Goal: Task Accomplishment & Management: Manage account settings

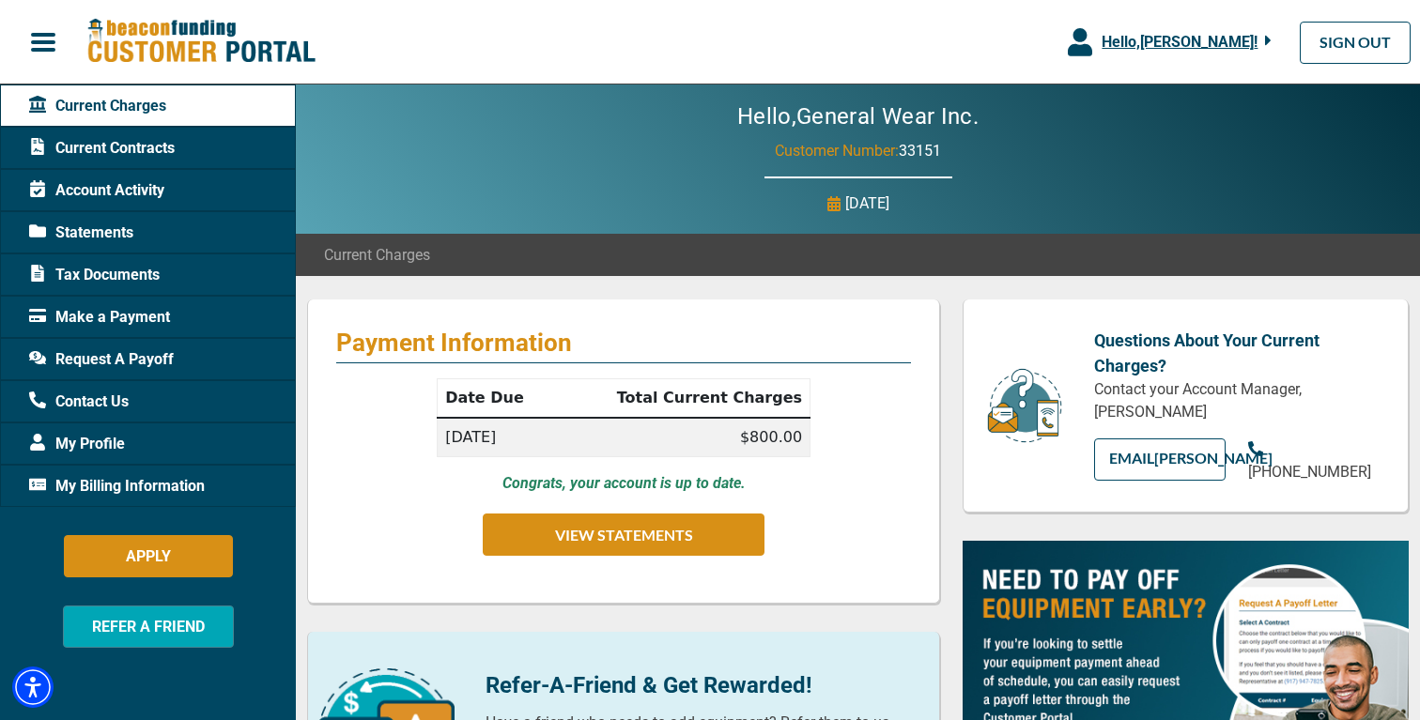
click at [124, 151] on span "Current Contracts" at bounding box center [102, 148] width 146 height 23
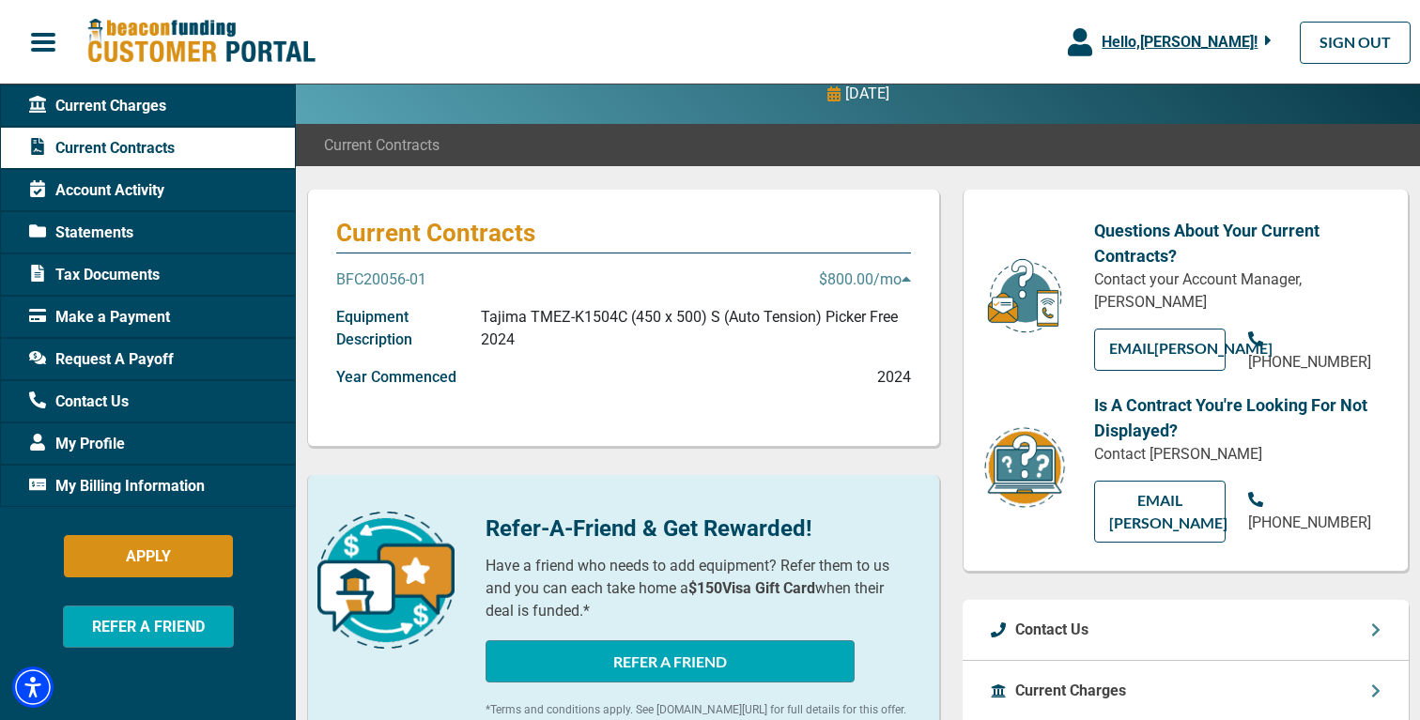
scroll to position [133, 0]
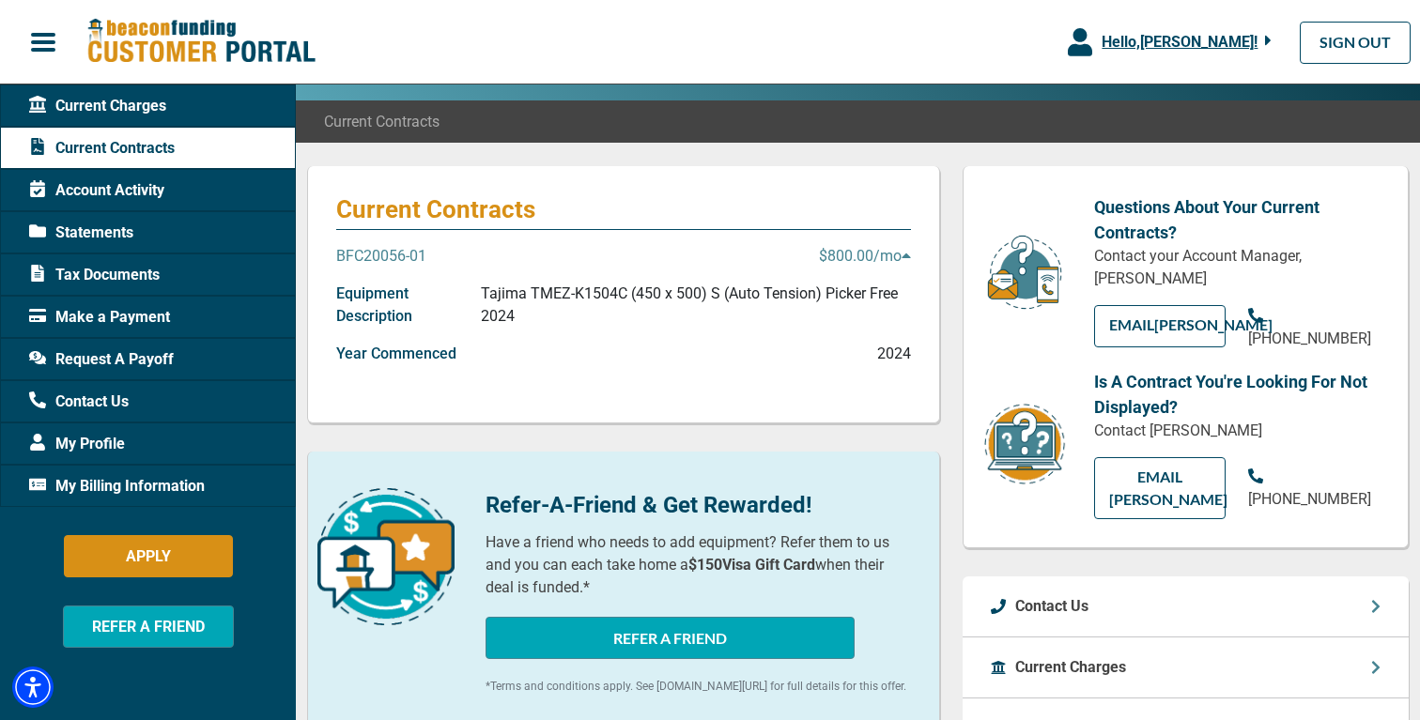
click at [393, 293] on p "Equipment Description" at bounding box center [408, 305] width 145 height 45
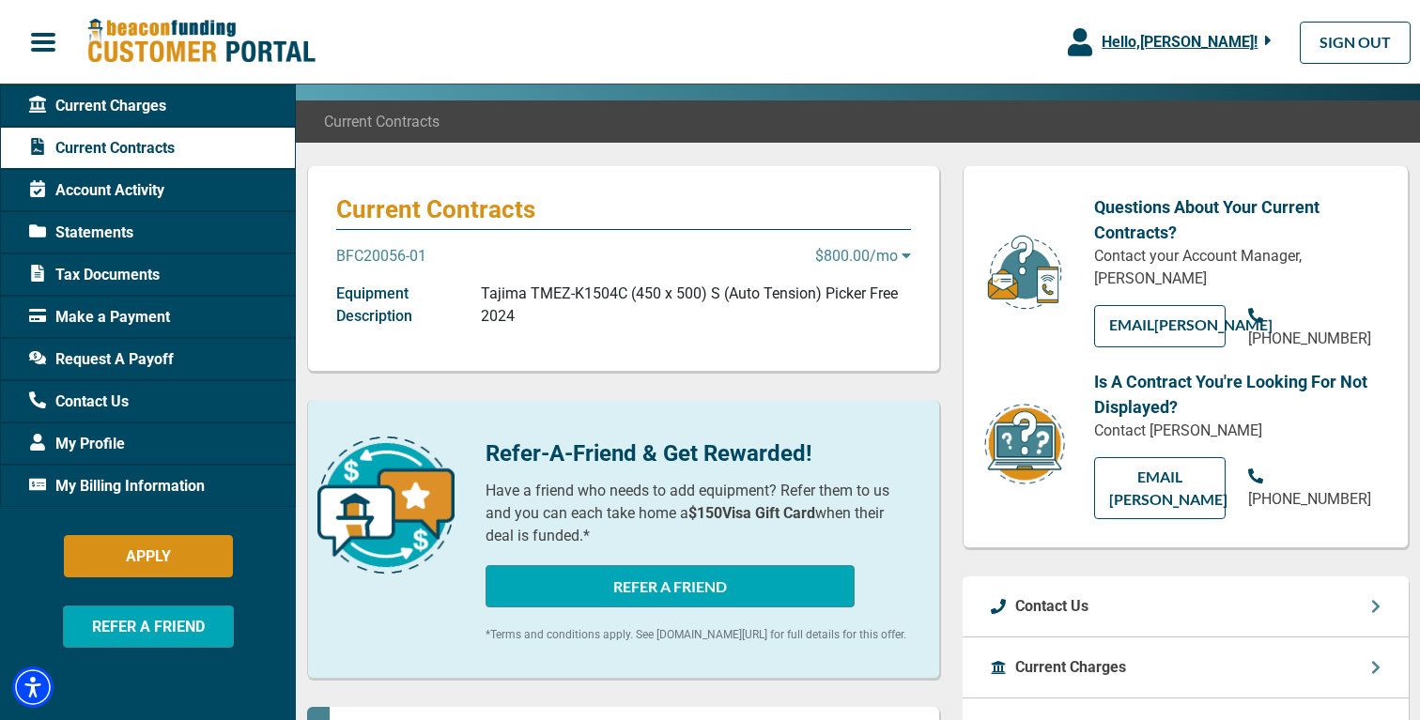
click at [393, 293] on p "Equipment Description" at bounding box center [408, 305] width 145 height 45
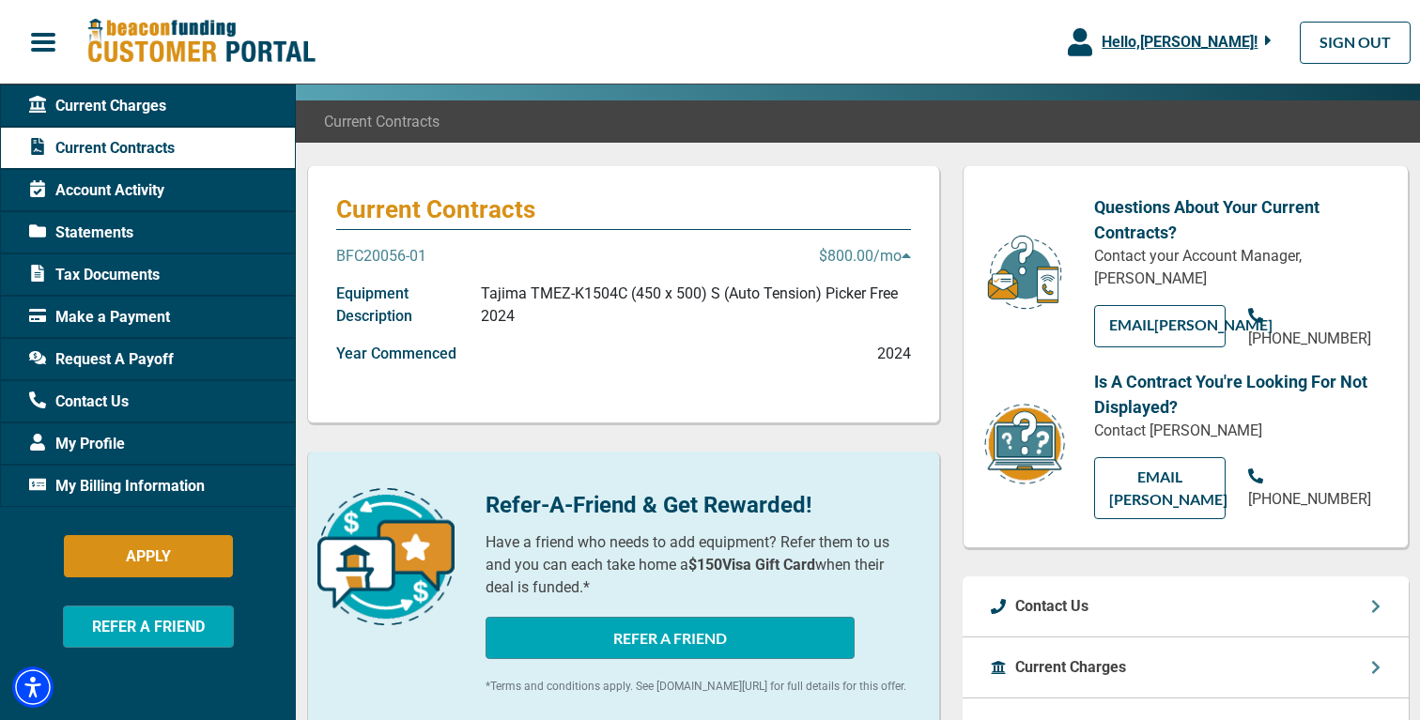
click at [396, 248] on p "BFC20056-01" at bounding box center [381, 256] width 90 height 23
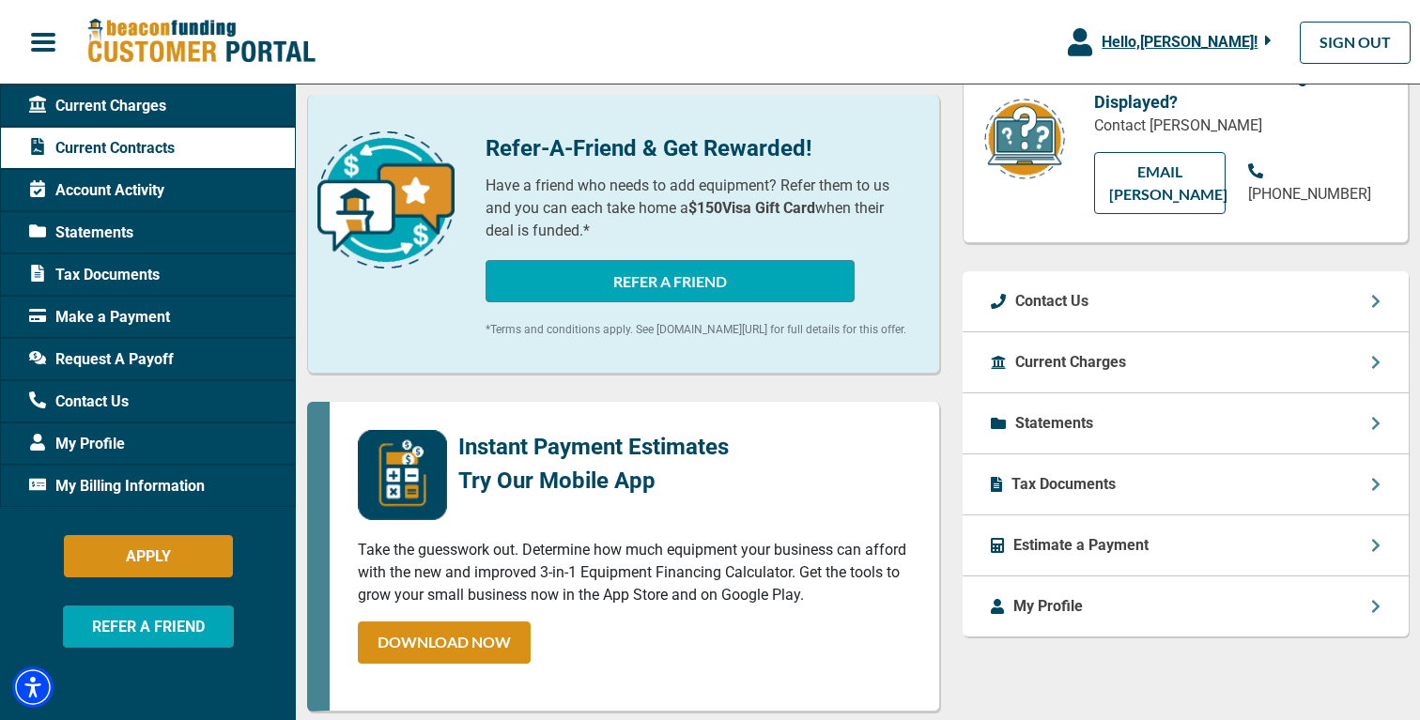
scroll to position [441, 0]
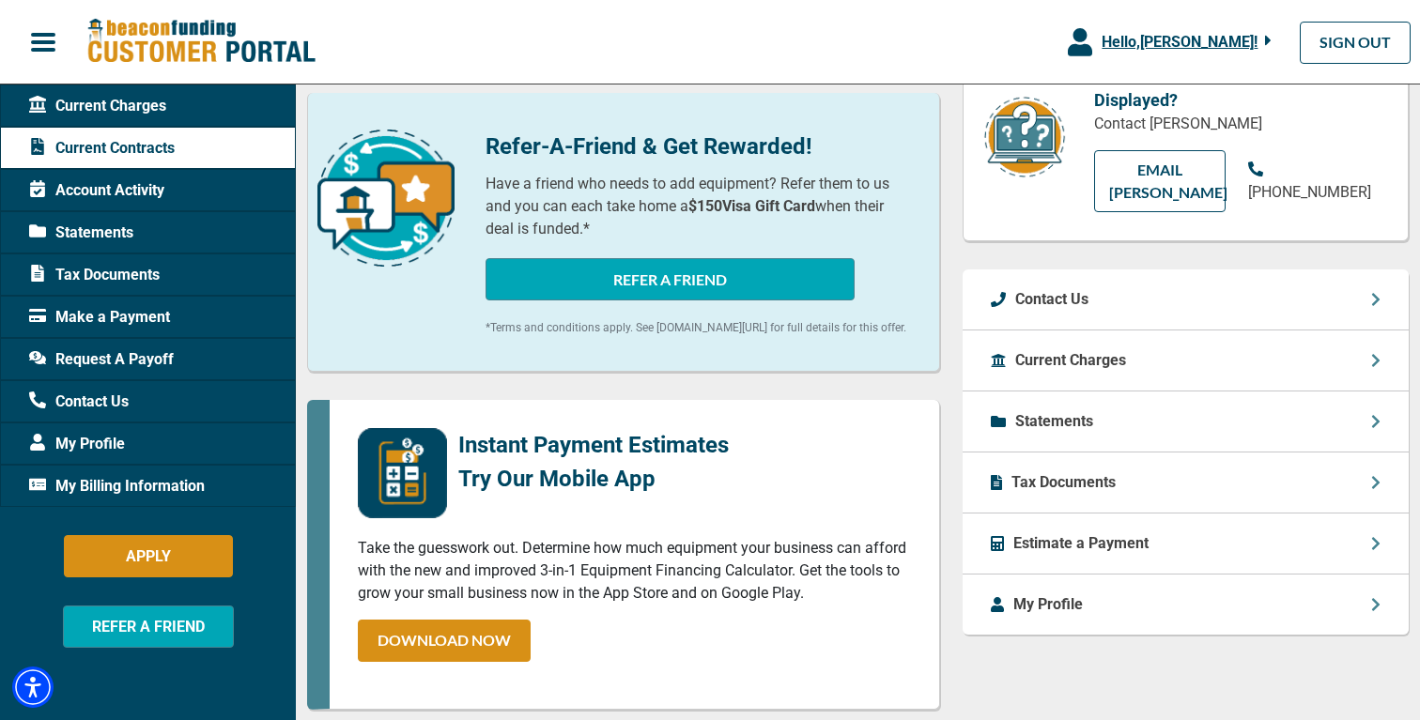
click at [1107, 357] on p "Current Charges" at bounding box center [1070, 360] width 111 height 23
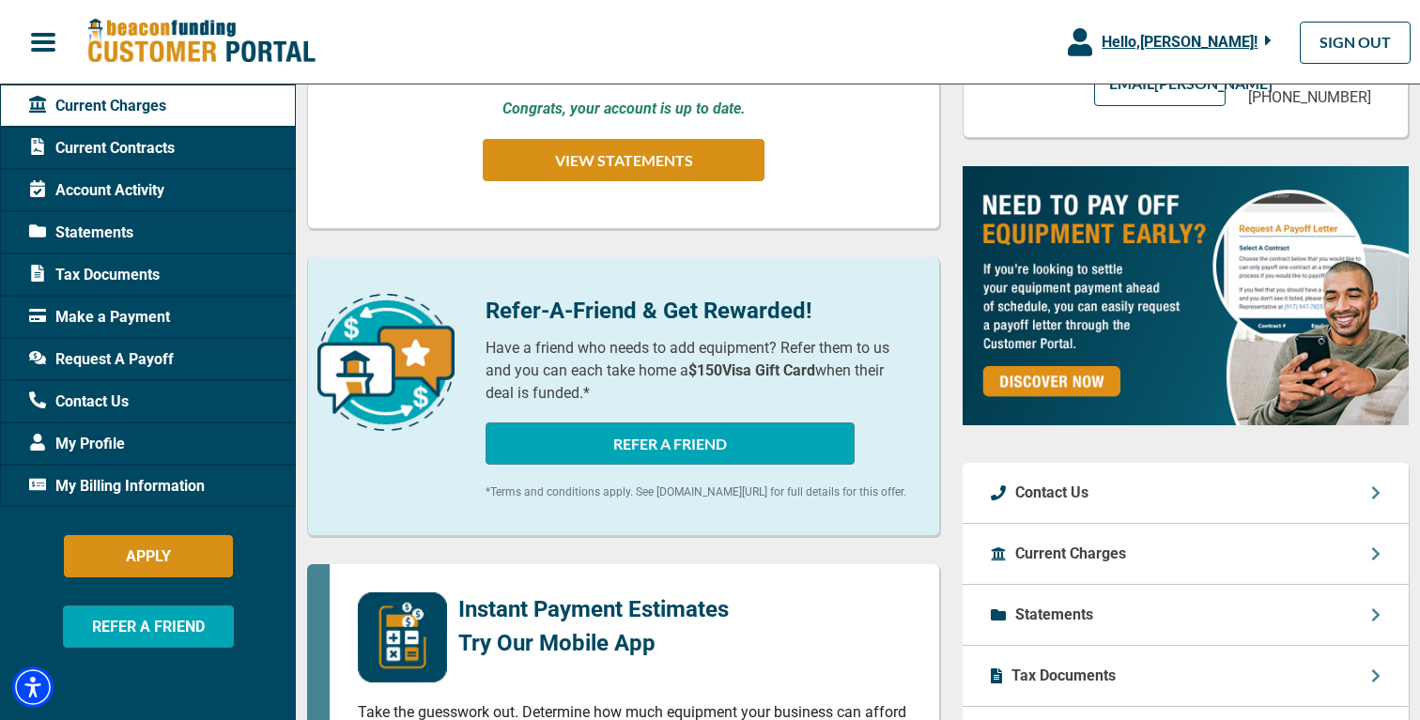
scroll to position [378, 0]
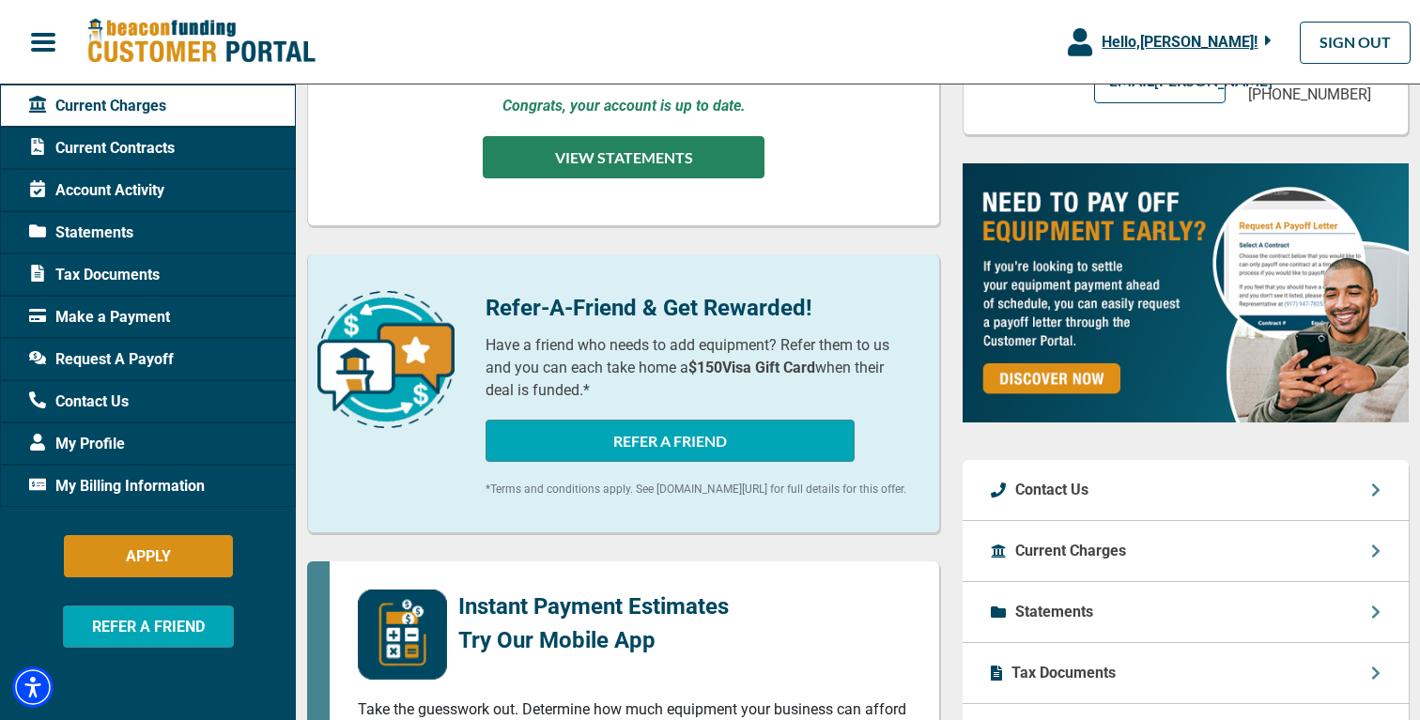
click at [603, 162] on button "VIEW STATEMENTS" at bounding box center [624, 157] width 282 height 42
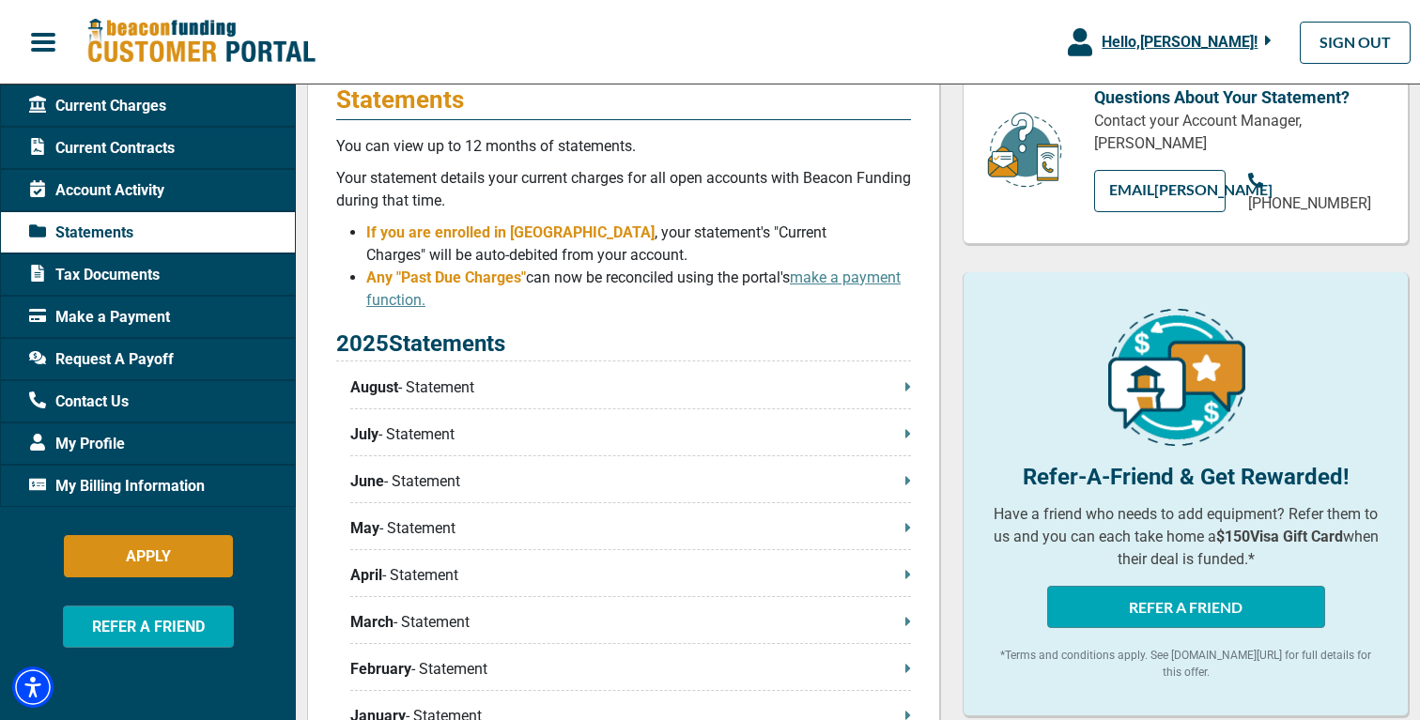
scroll to position [255, 0]
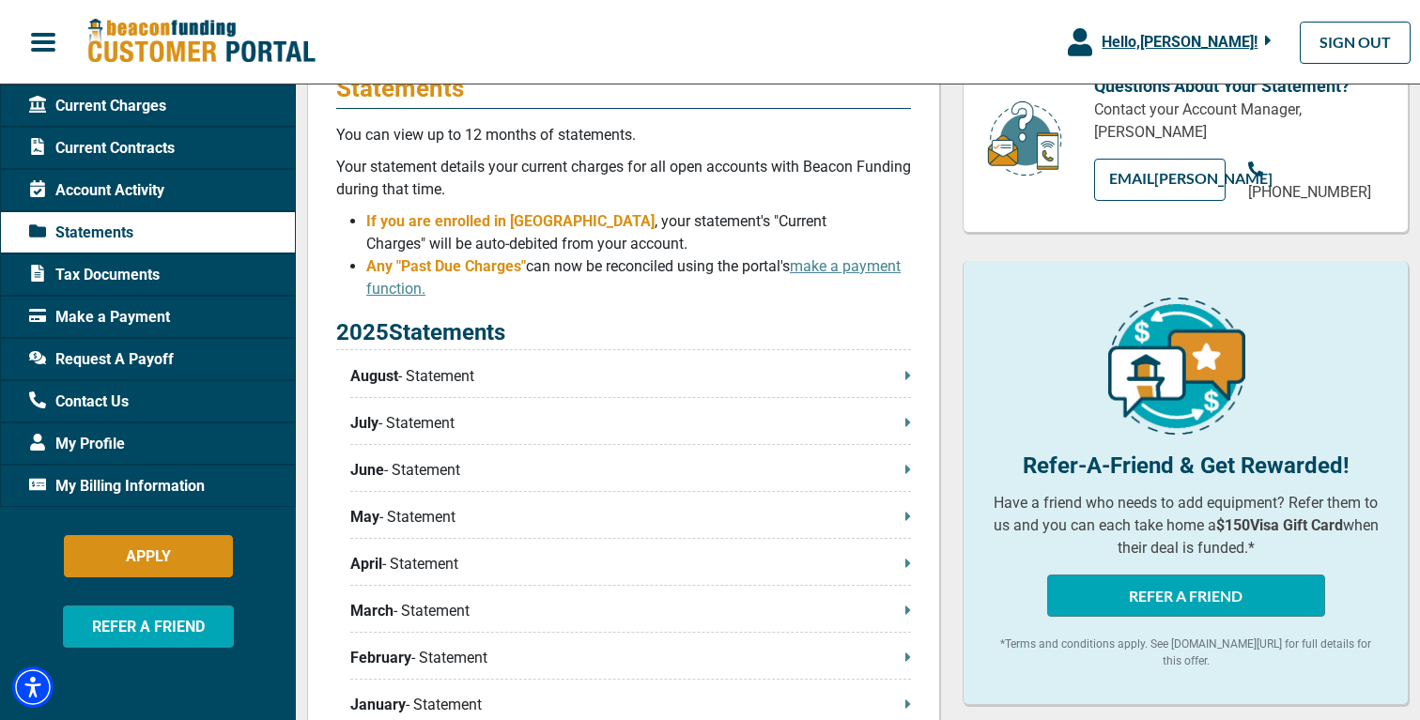
click at [424, 371] on p "August - Statement" at bounding box center [630, 376] width 561 height 23
click at [974, 30] on div "Hello, [PERSON_NAME] ! [PERSON_NAME] General Wear Inc. Manage Profile SWITCH AC…" at bounding box center [710, 43] width 1420 height 70
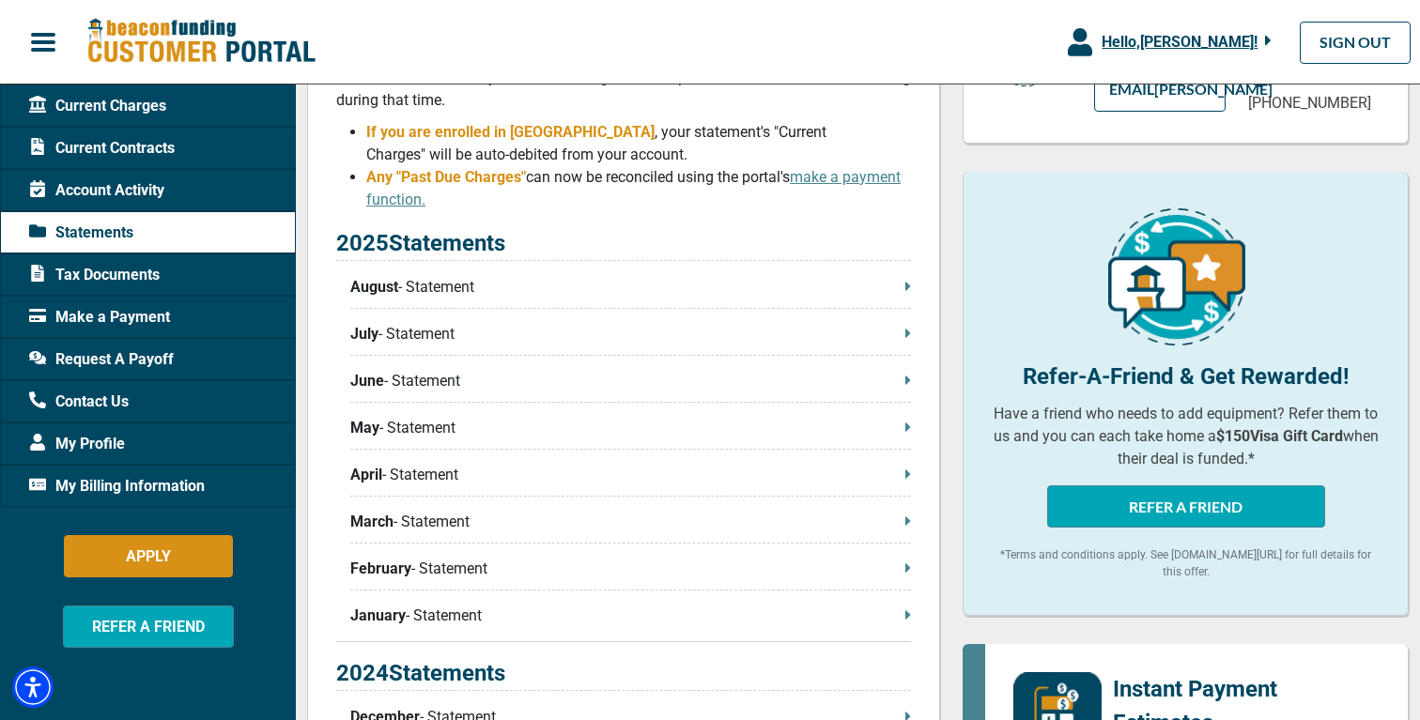
scroll to position [347, 0]
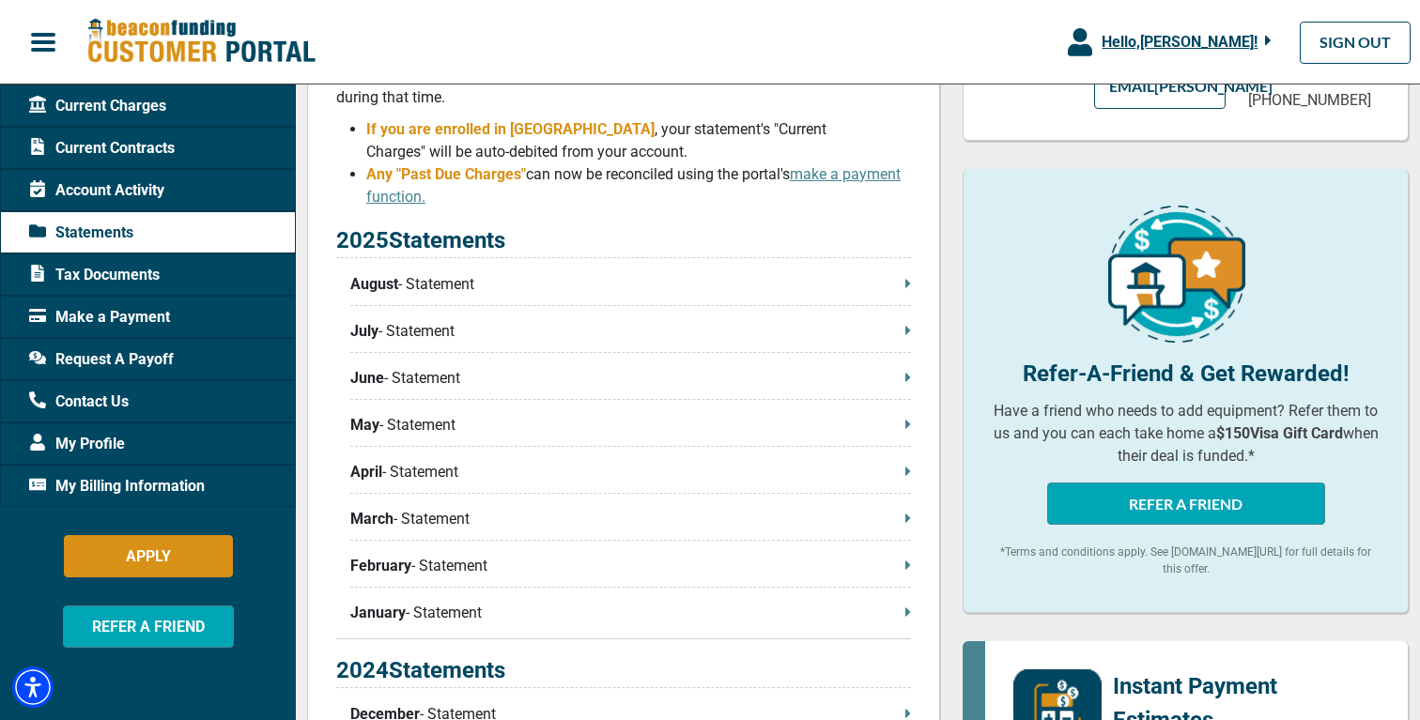
click at [120, 314] on span "Make a Payment" at bounding box center [99, 317] width 141 height 23
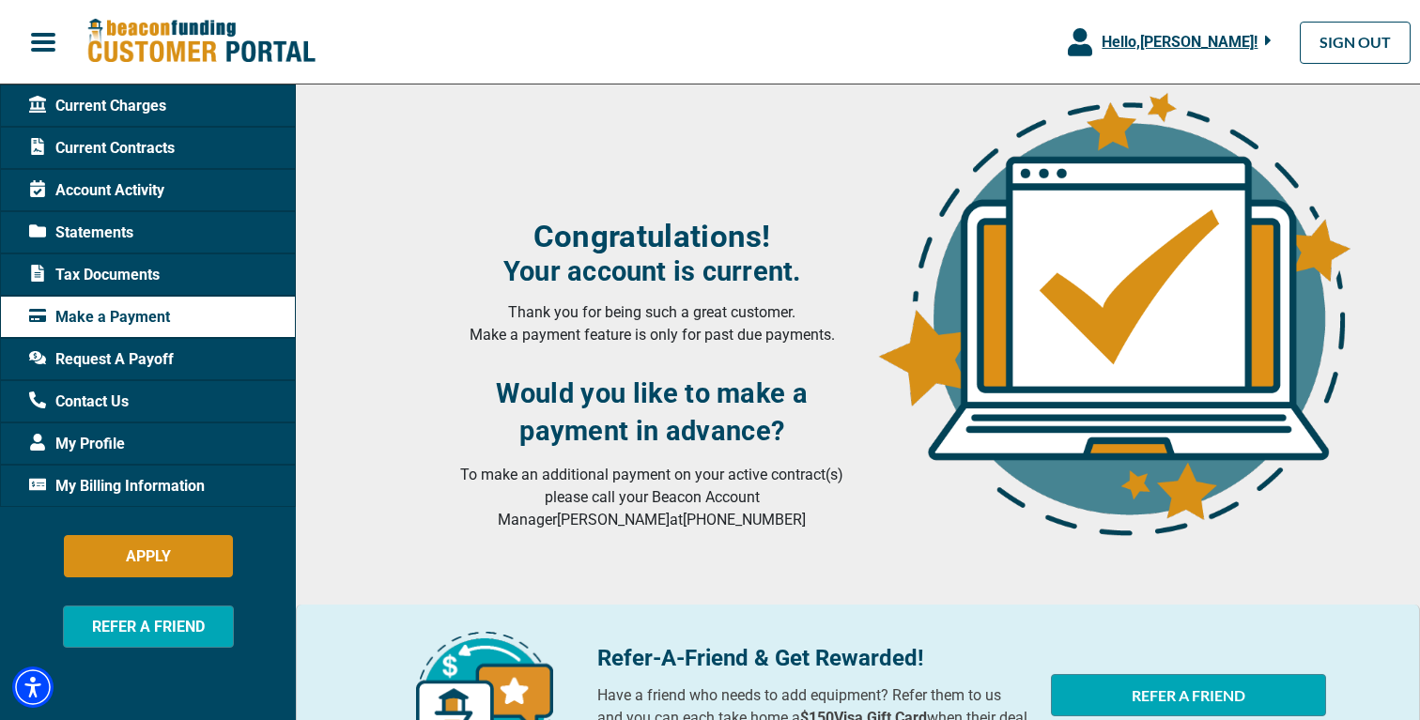
scroll to position [411, 0]
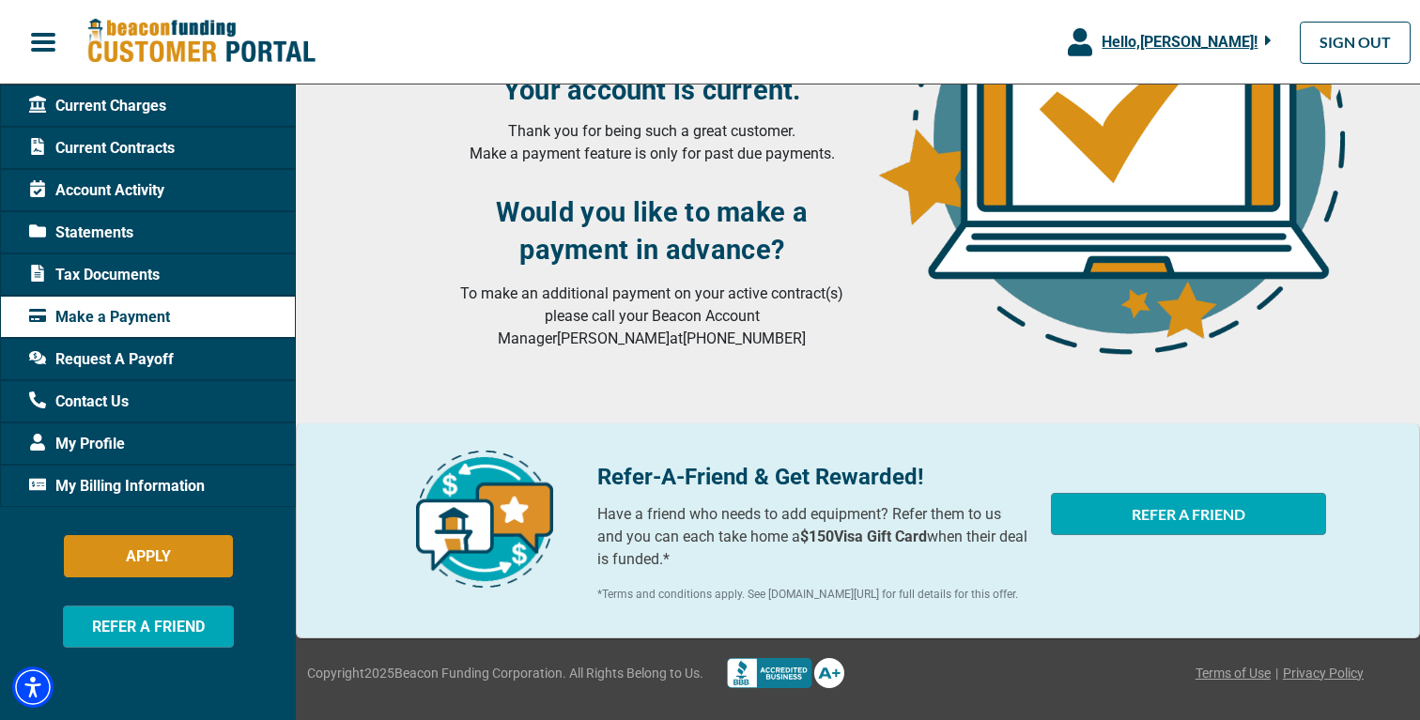
click at [125, 360] on span "Request A Payoff" at bounding box center [101, 359] width 145 height 23
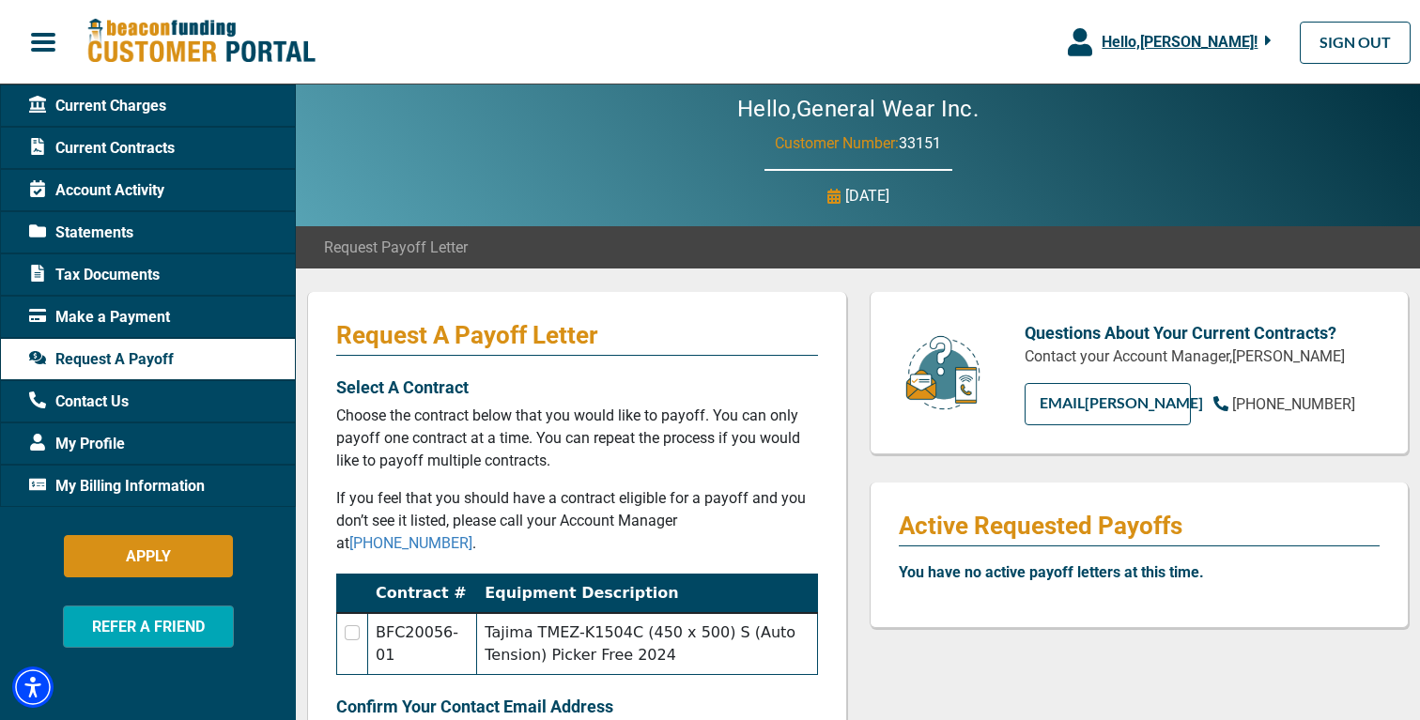
scroll to position [11, 0]
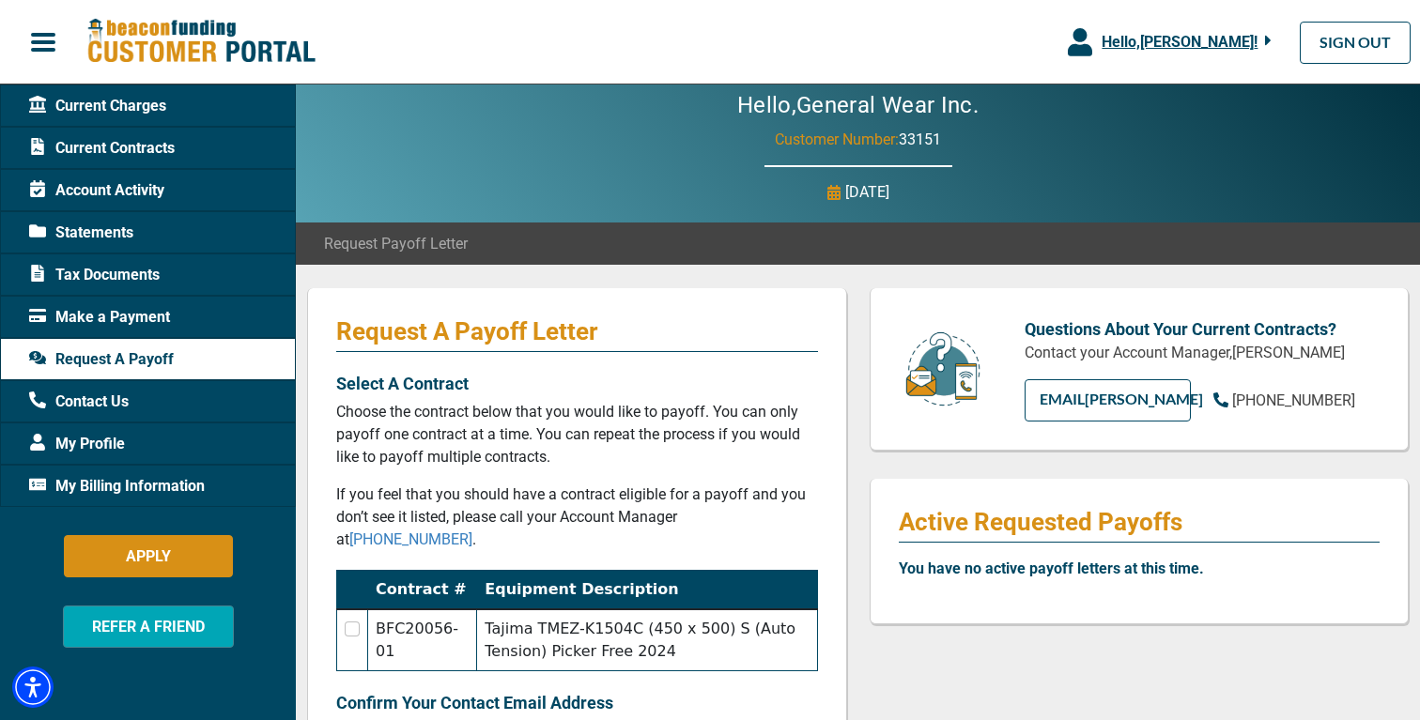
click at [113, 273] on span "Tax Documents" at bounding box center [94, 275] width 131 height 23
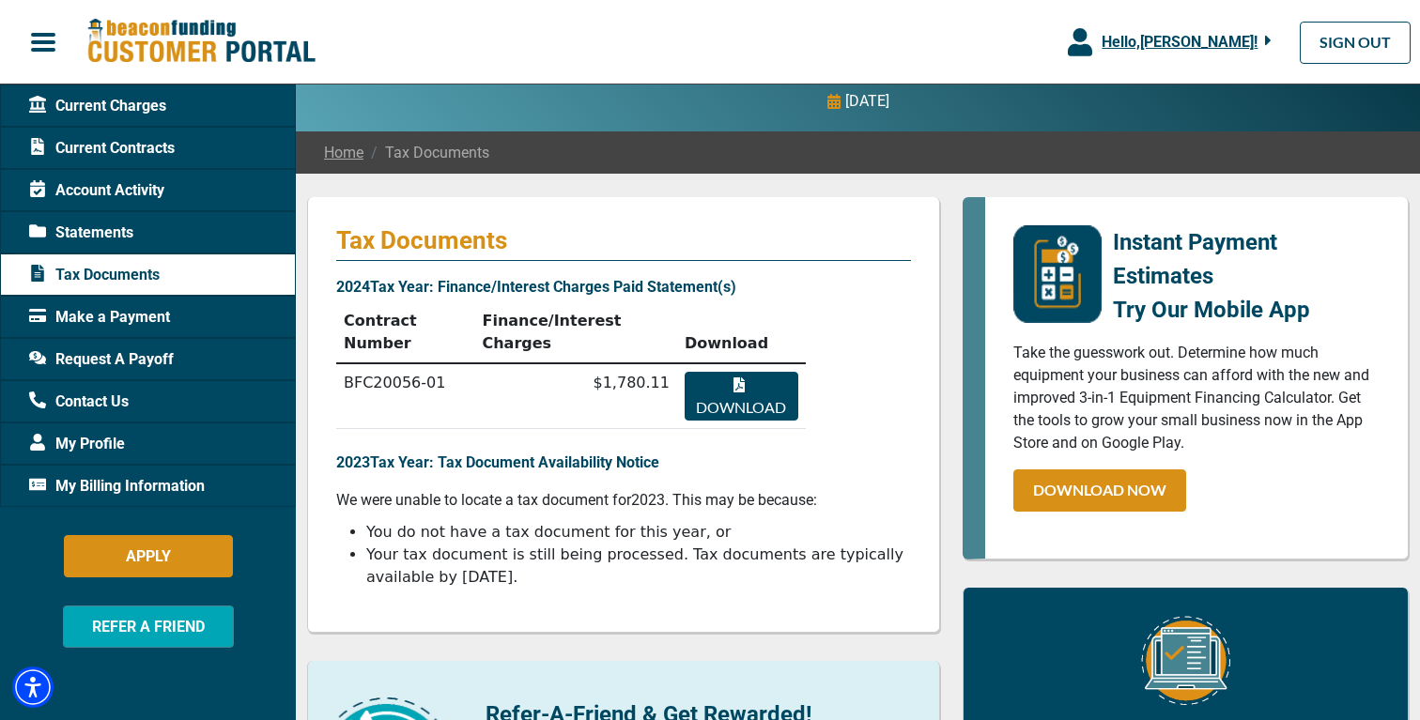
scroll to position [106, 0]
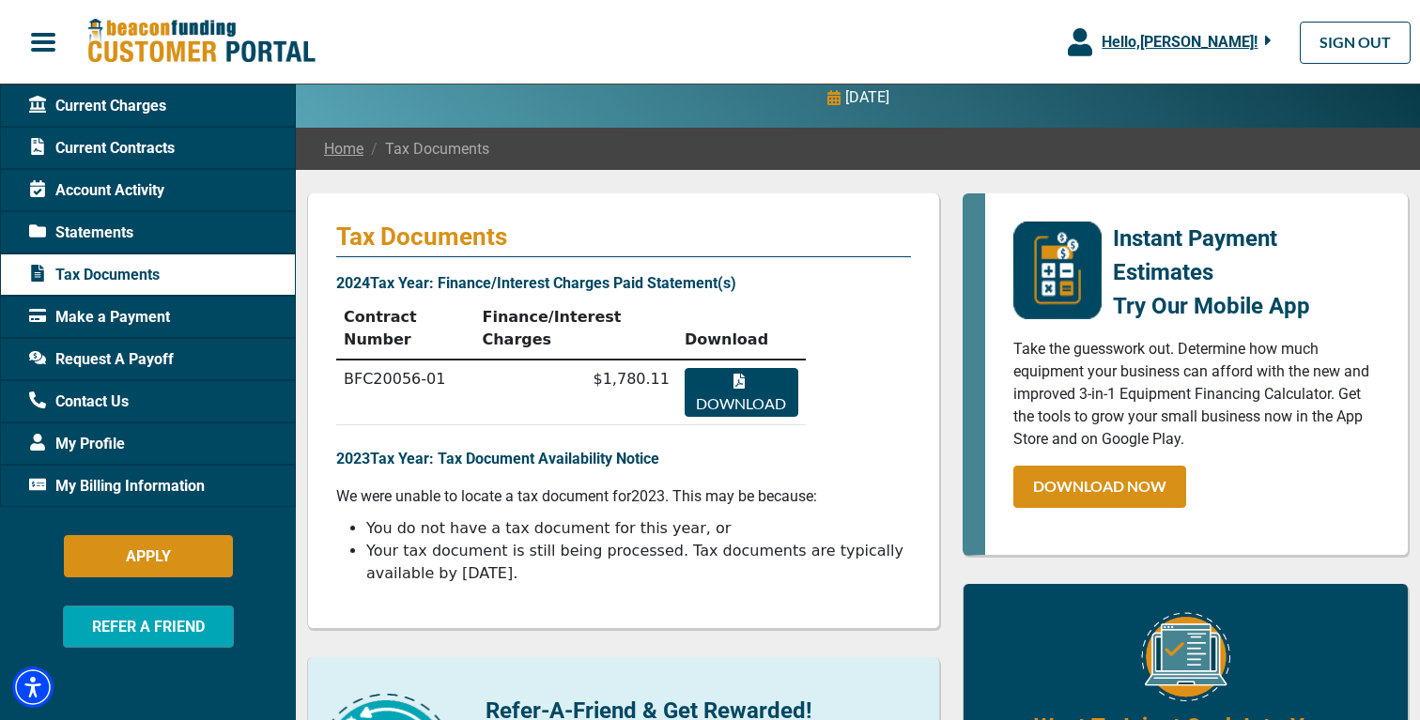
click at [737, 389] on button "Download" at bounding box center [742, 392] width 114 height 49
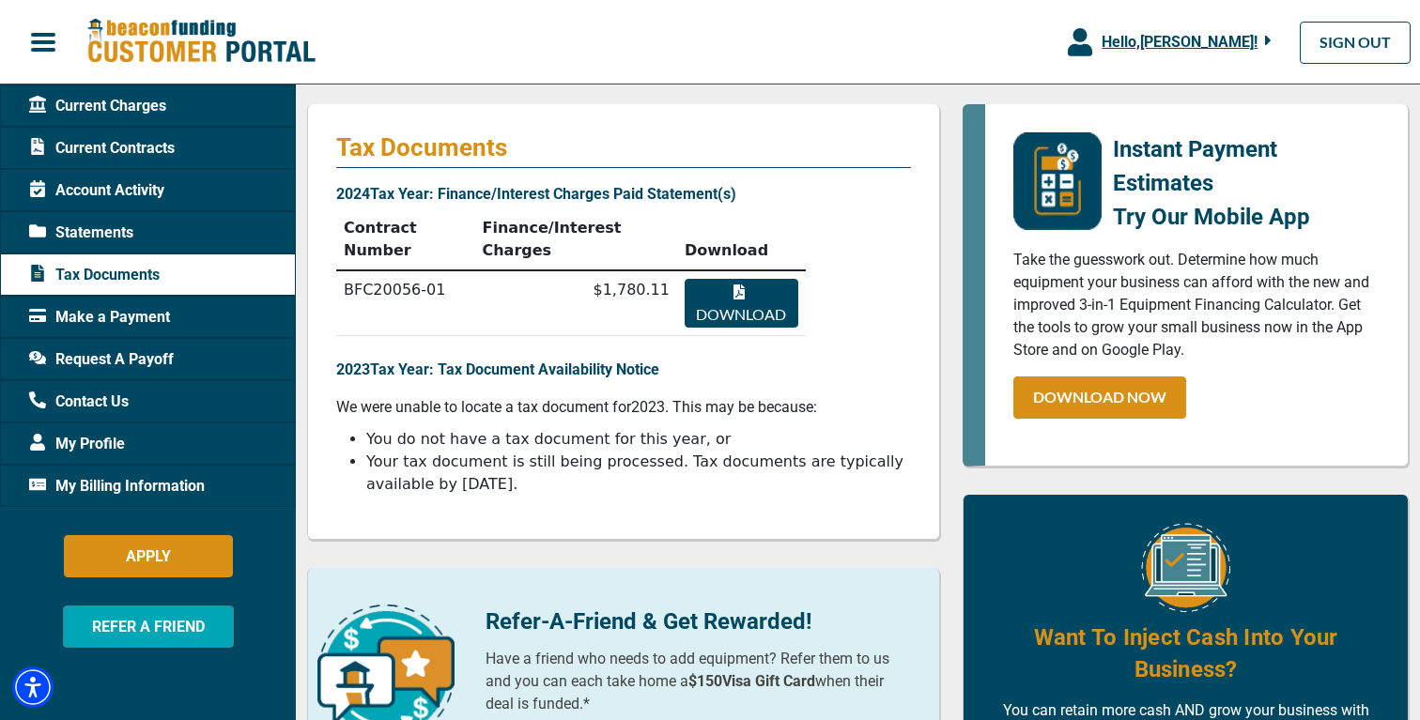
scroll to position [0, 0]
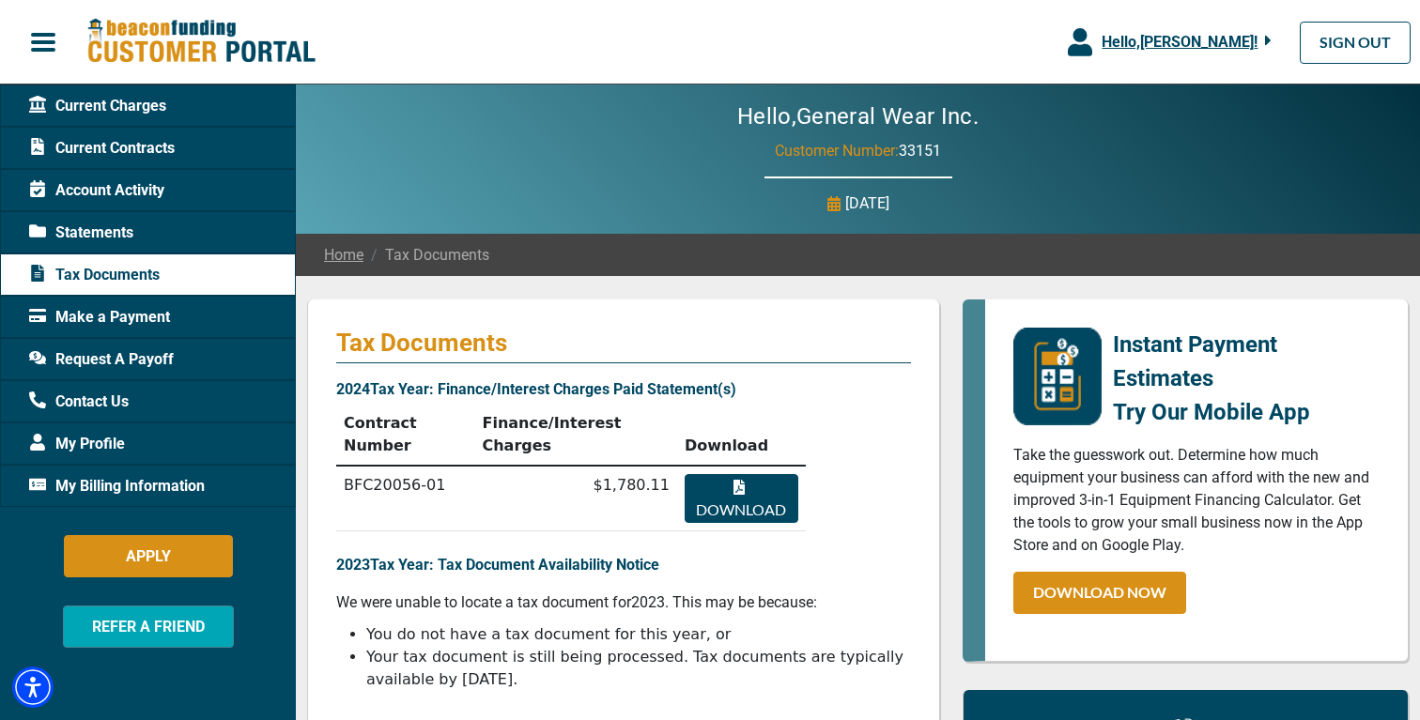
click at [111, 106] on span "Current Charges" at bounding box center [97, 106] width 137 height 23
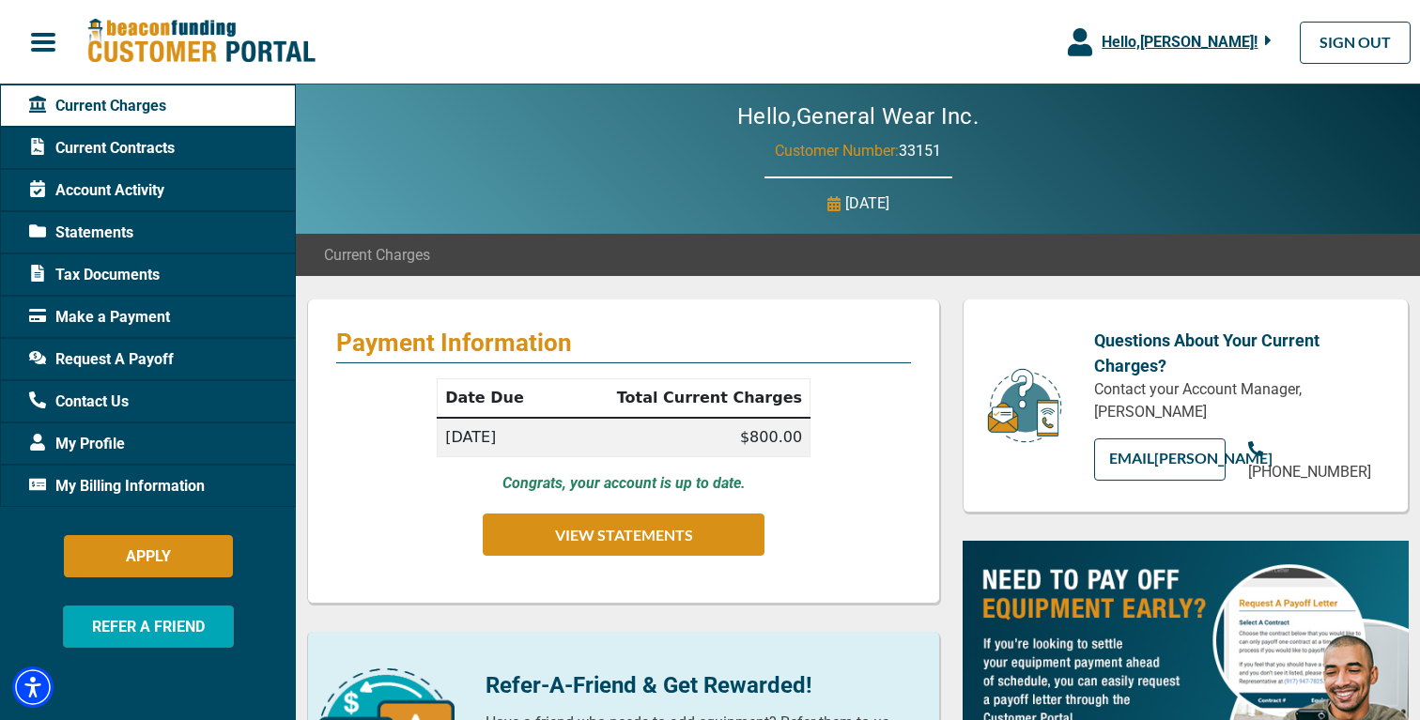
click at [83, 104] on span "Current Charges" at bounding box center [97, 106] width 137 height 23
click at [1157, 36] on span "Hello, [PERSON_NAME] !" at bounding box center [1180, 42] width 156 height 18
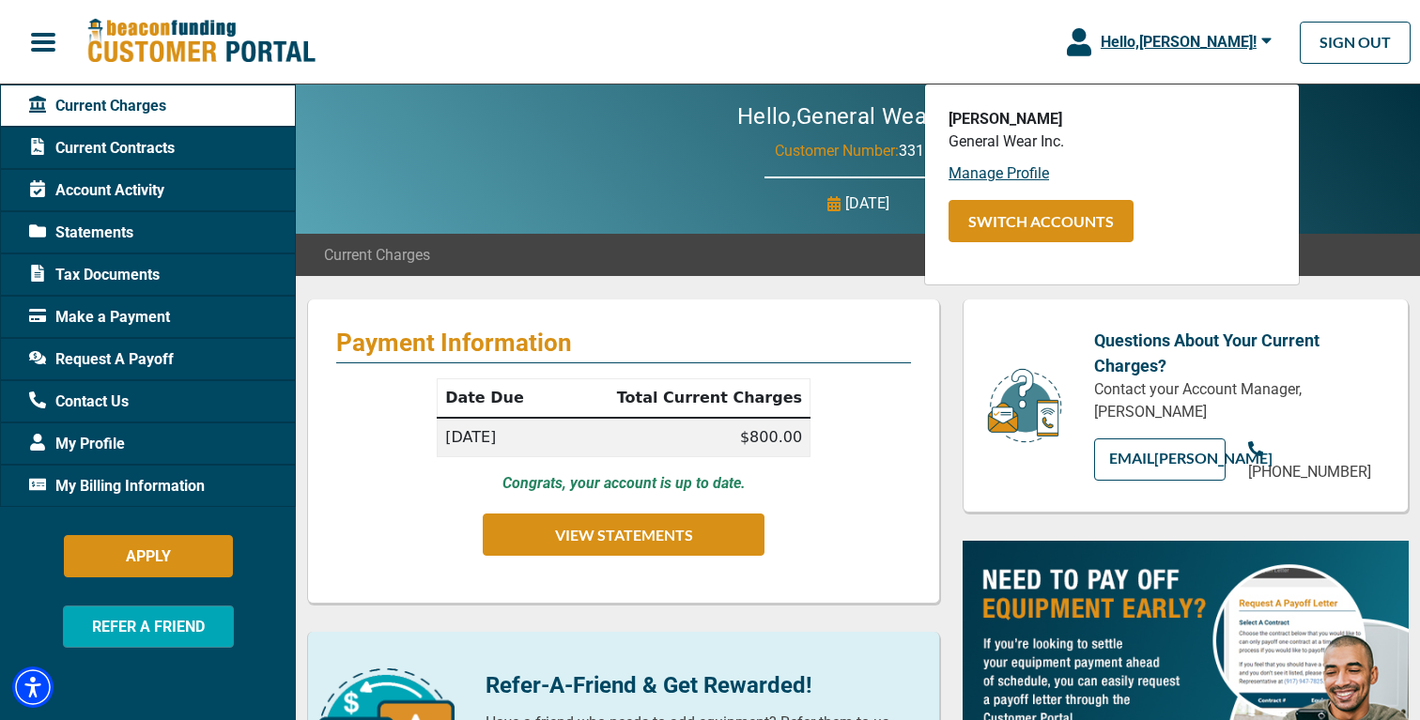
click at [1157, 36] on span "Hello, [PERSON_NAME] !" at bounding box center [1179, 42] width 156 height 18
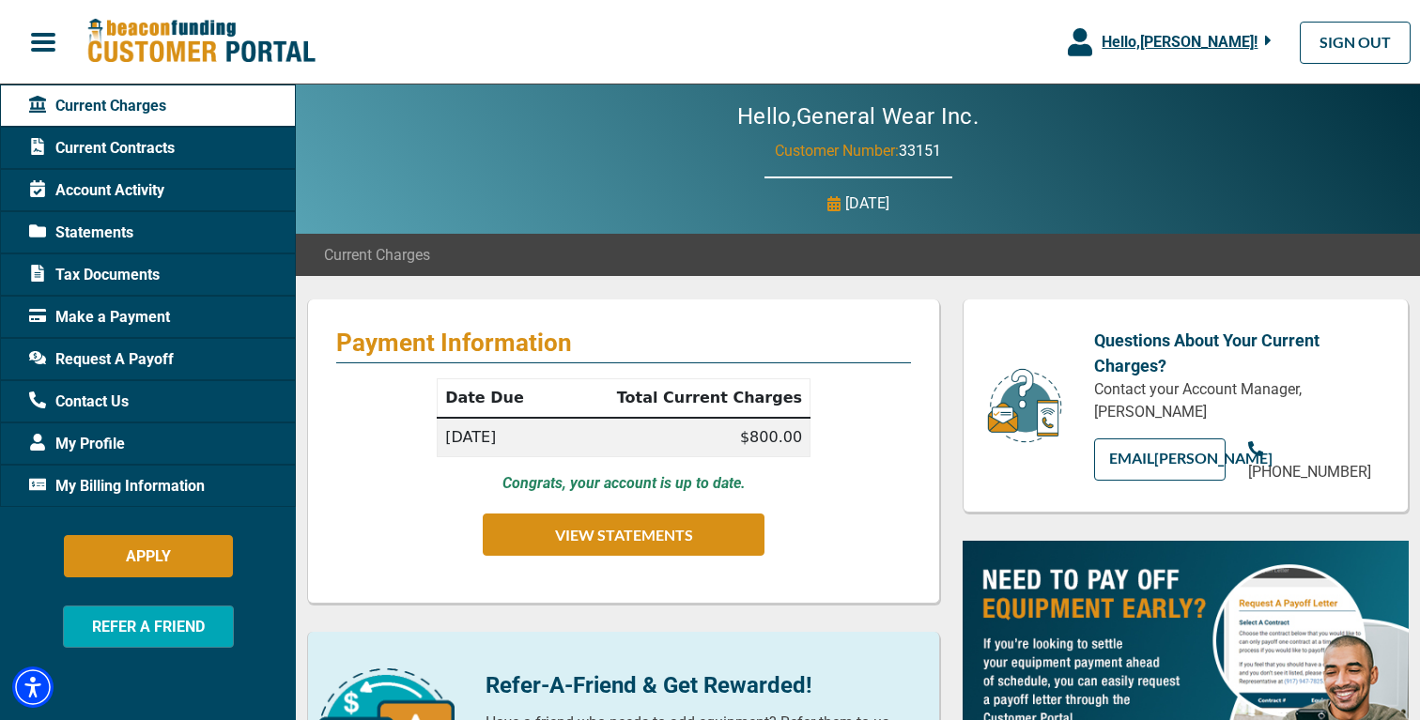
click at [135, 191] on span "Account Activity" at bounding box center [96, 190] width 135 height 23
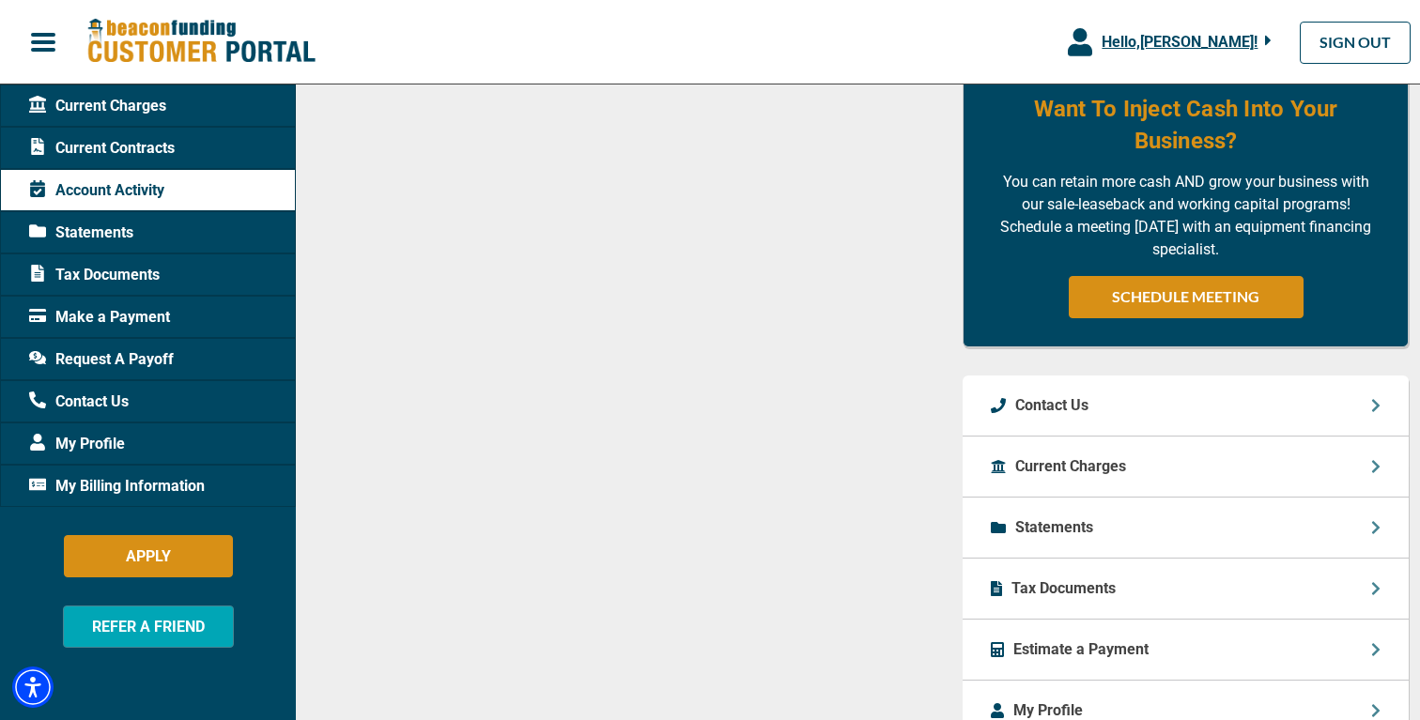
scroll to position [1149, 0]
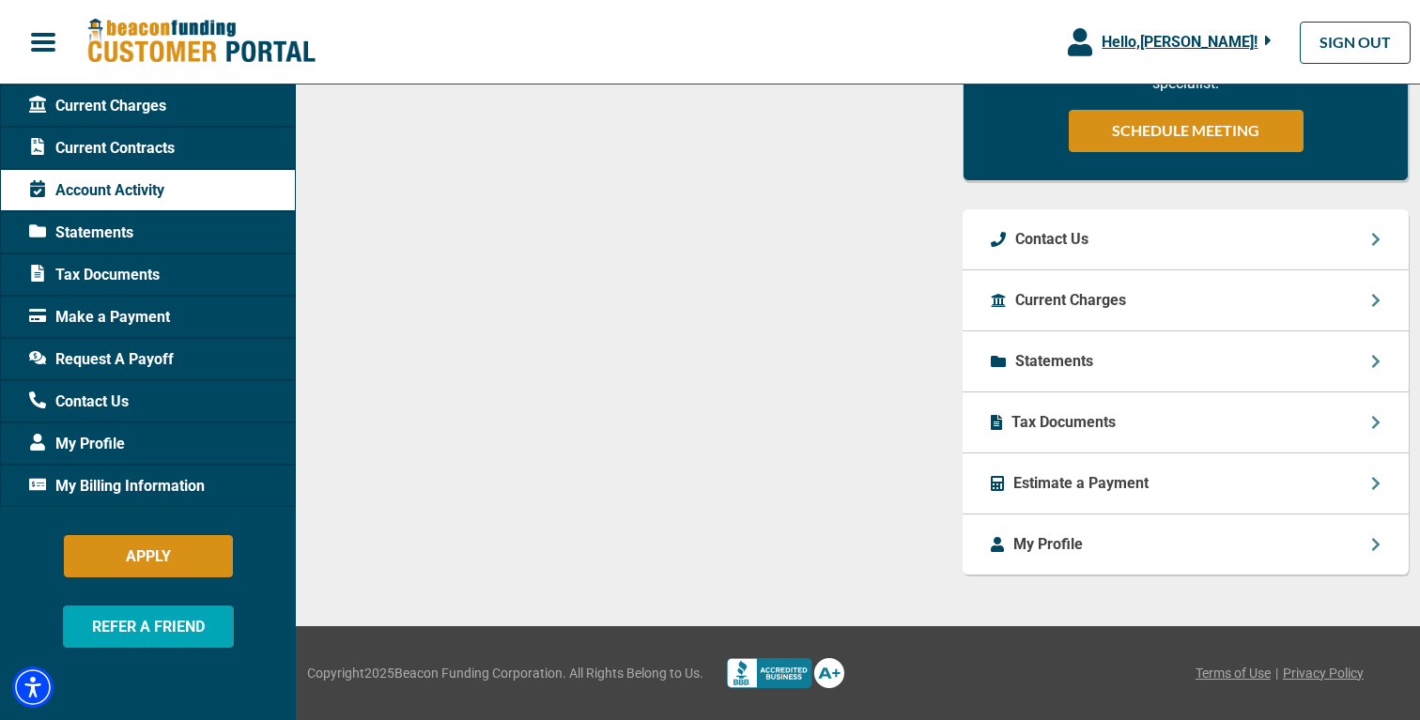
click at [1074, 421] on p "Tax Documents" at bounding box center [1064, 422] width 104 height 23
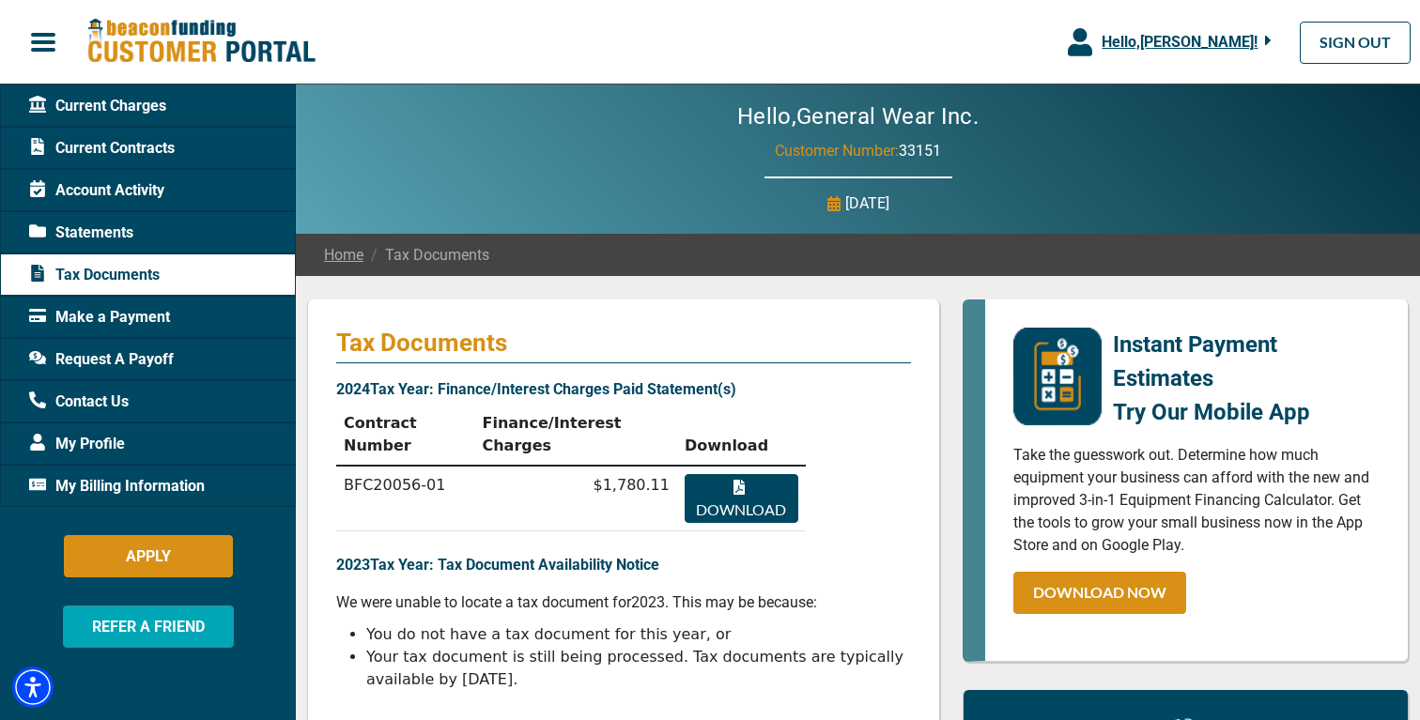
click at [128, 179] on span "Account Activity" at bounding box center [96, 190] width 135 height 23
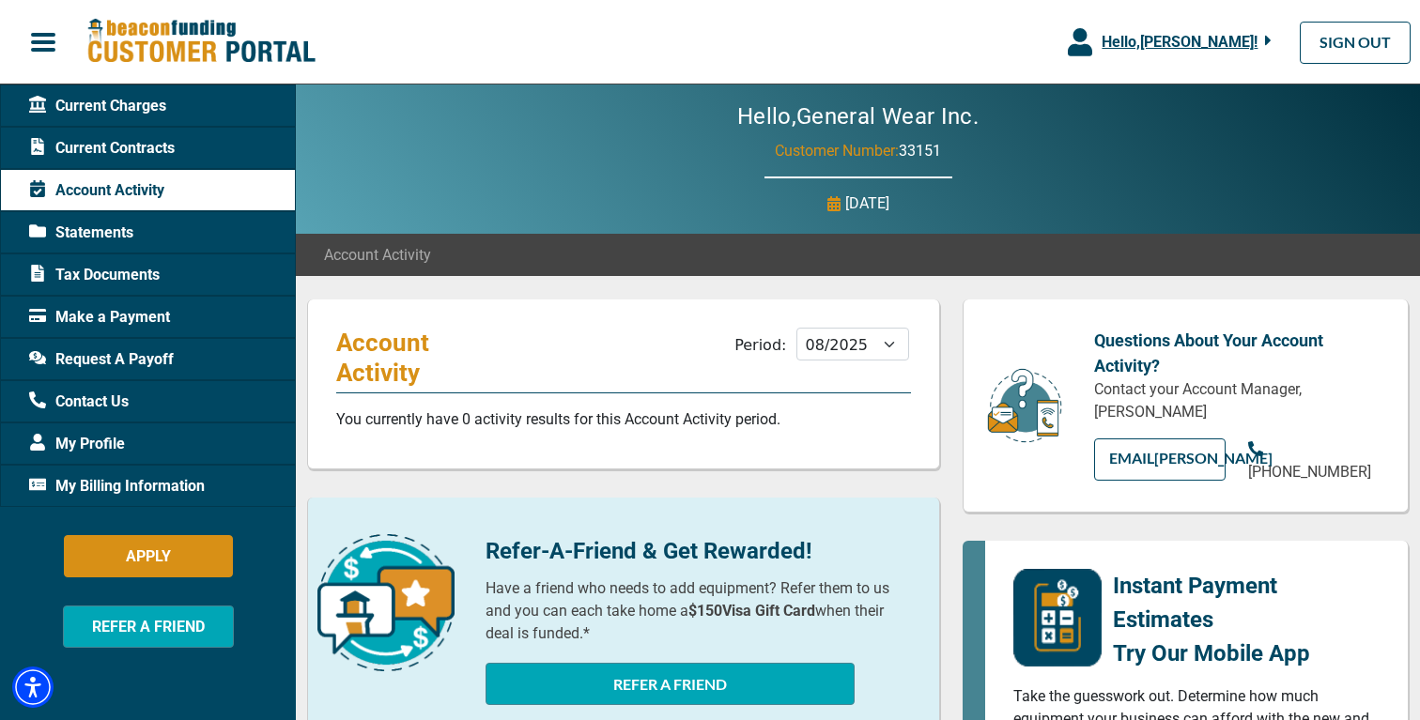
click at [104, 224] on span "Statements" at bounding box center [81, 233] width 104 height 23
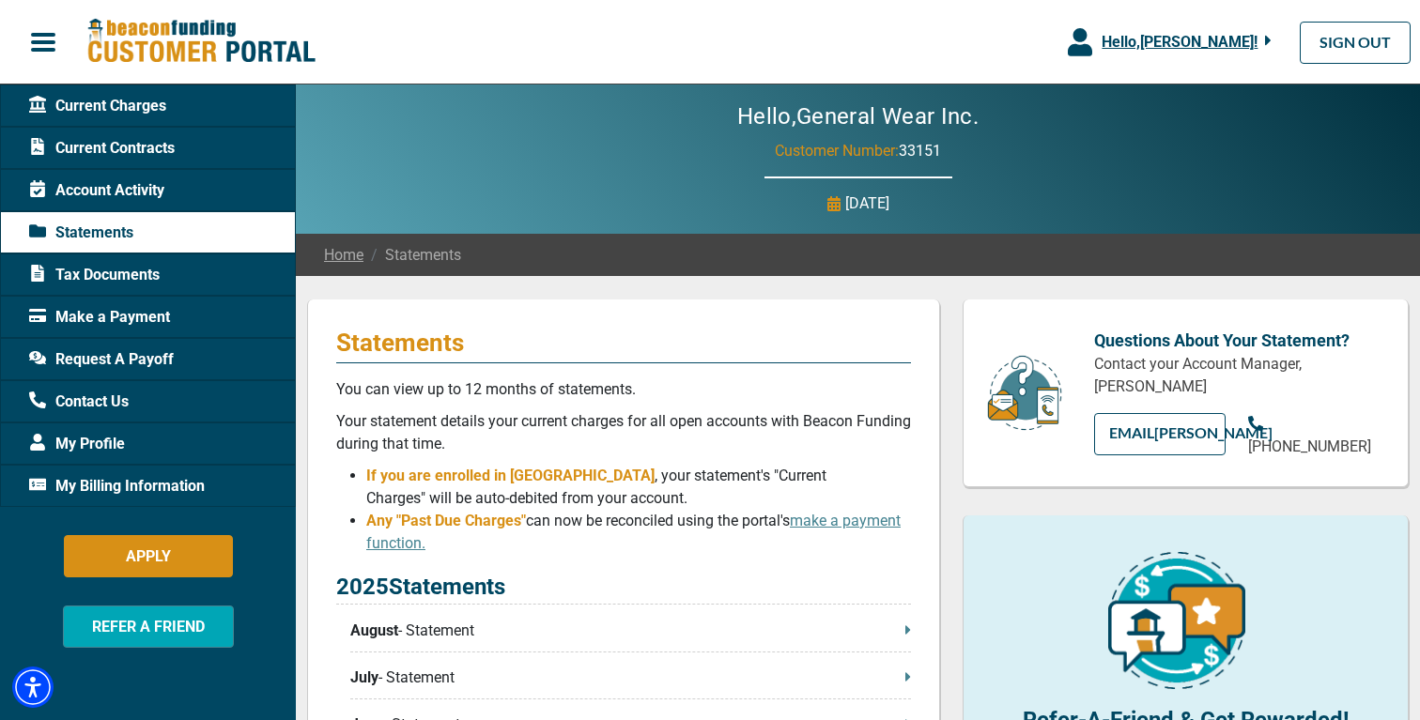
click at [118, 123] on div "Current Charges" at bounding box center [148, 106] width 296 height 42
